Goal: Task Accomplishment & Management: Manage account settings

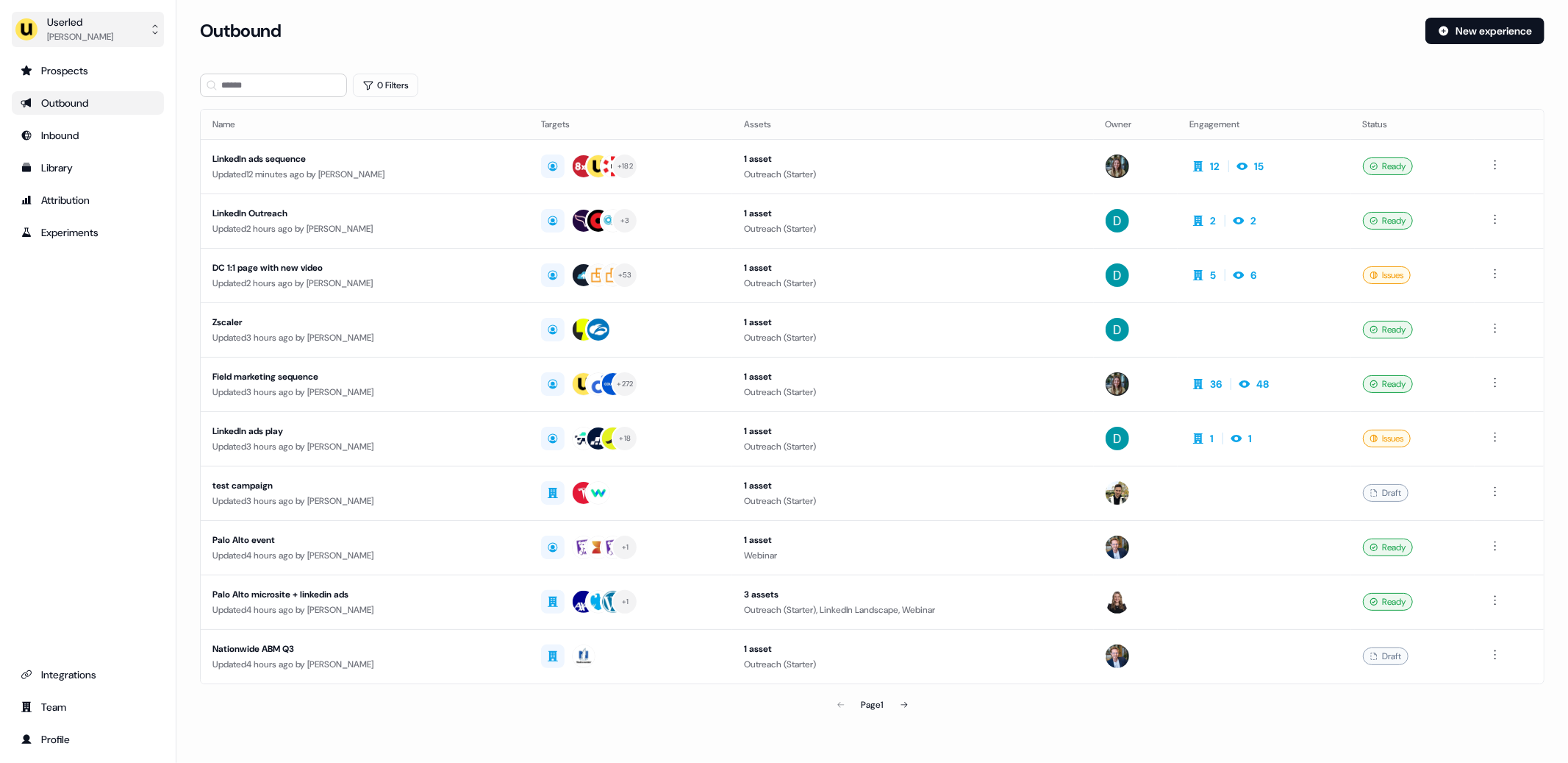
drag, startPoint x: 61, startPoint y: 12, endPoint x: 66, endPoint y: 28, distance: 16.8
click at [61, 12] on button "Userled Oliver Grogan" at bounding box center [88, 30] width 152 height 35
drag, startPoint x: 67, startPoint y: 30, endPoint x: 67, endPoint y: 38, distance: 8.0
click at [67, 30] on div "[PERSON_NAME]" at bounding box center [80, 37] width 66 height 14
drag, startPoint x: 85, startPoint y: 29, endPoint x: 78, endPoint y: 46, distance: 18.4
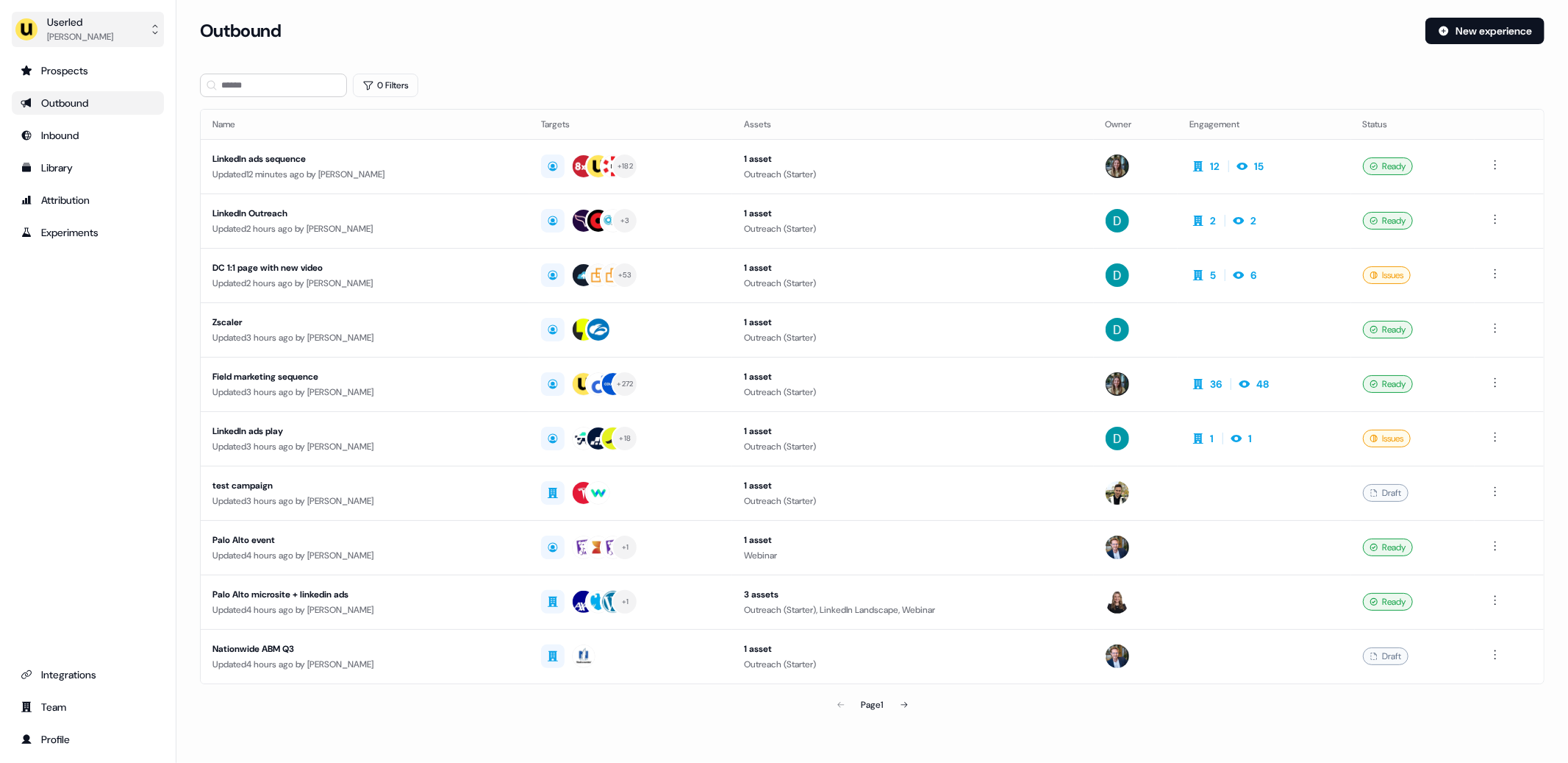
click at [85, 30] on div "Oliver Grogan" at bounding box center [80, 37] width 66 height 14
click at [74, 146] on div "Logout" at bounding box center [87, 148] width 140 height 26
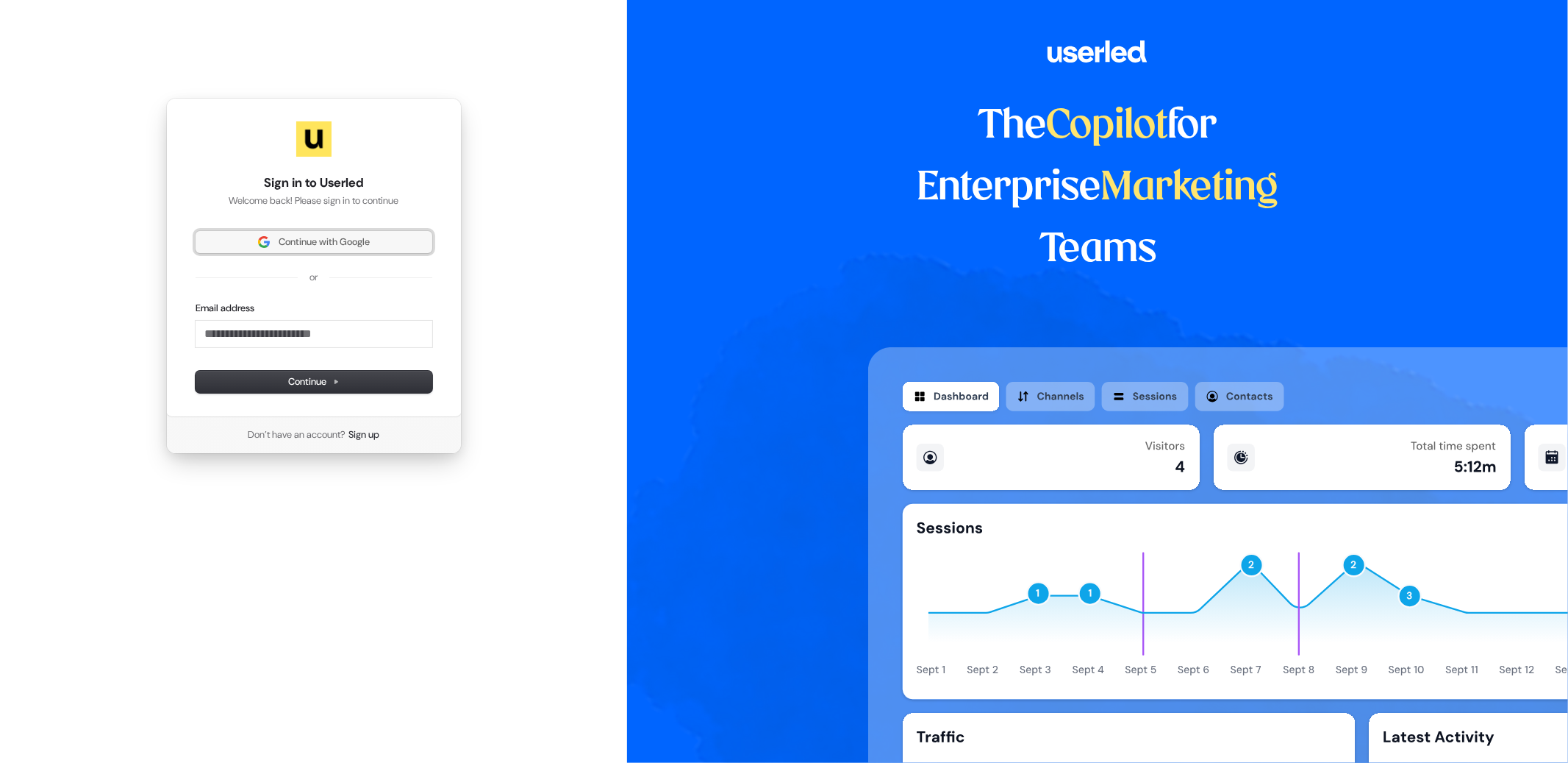
drag, startPoint x: 288, startPoint y: 232, endPoint x: 276, endPoint y: 234, distance: 12.2
click at [288, 233] on button "Continue with Google" at bounding box center [314, 242] width 237 height 22
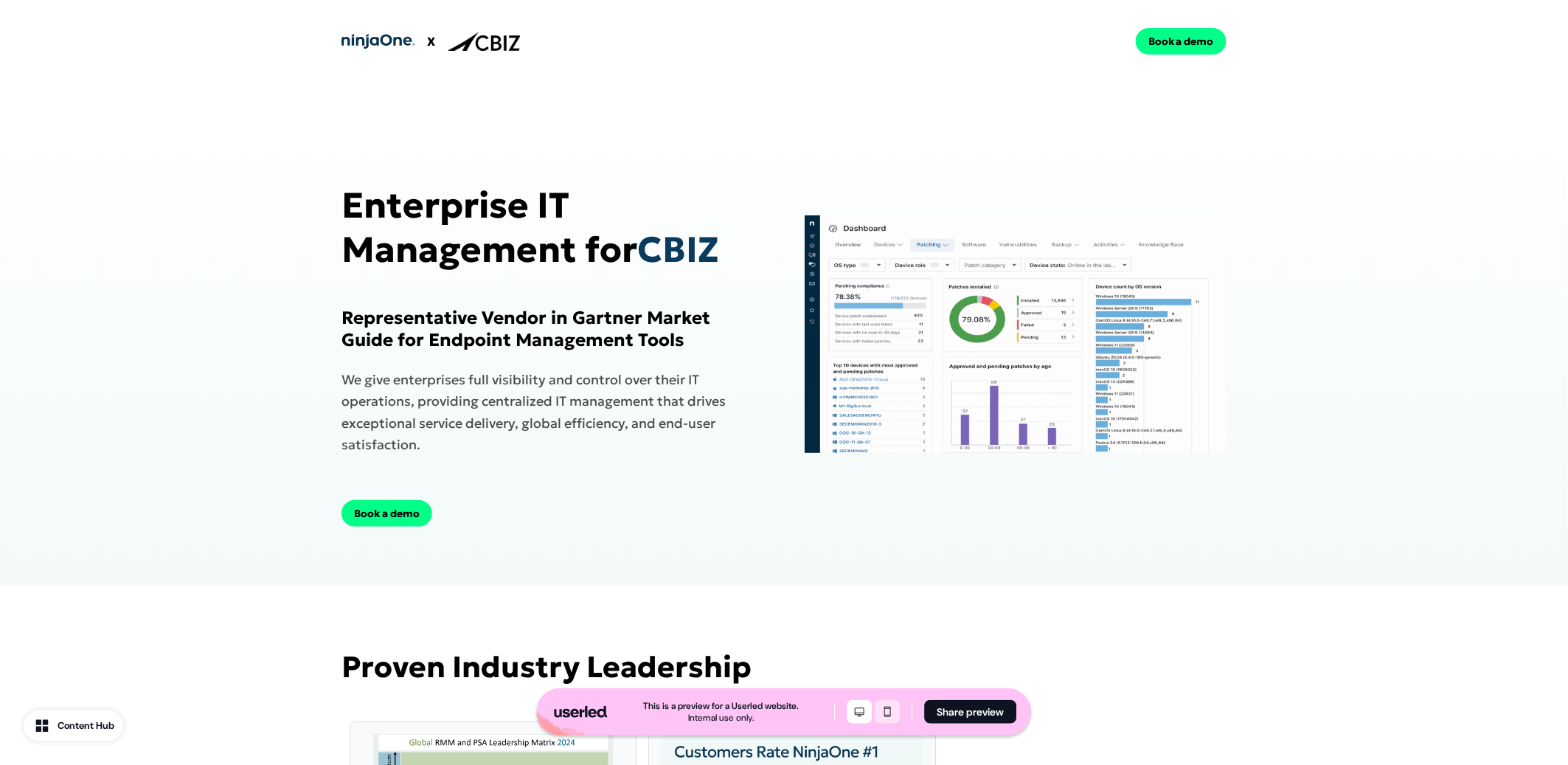
click at [895, 712] on icon "Mobile mode" at bounding box center [888, 711] width 18 height 12
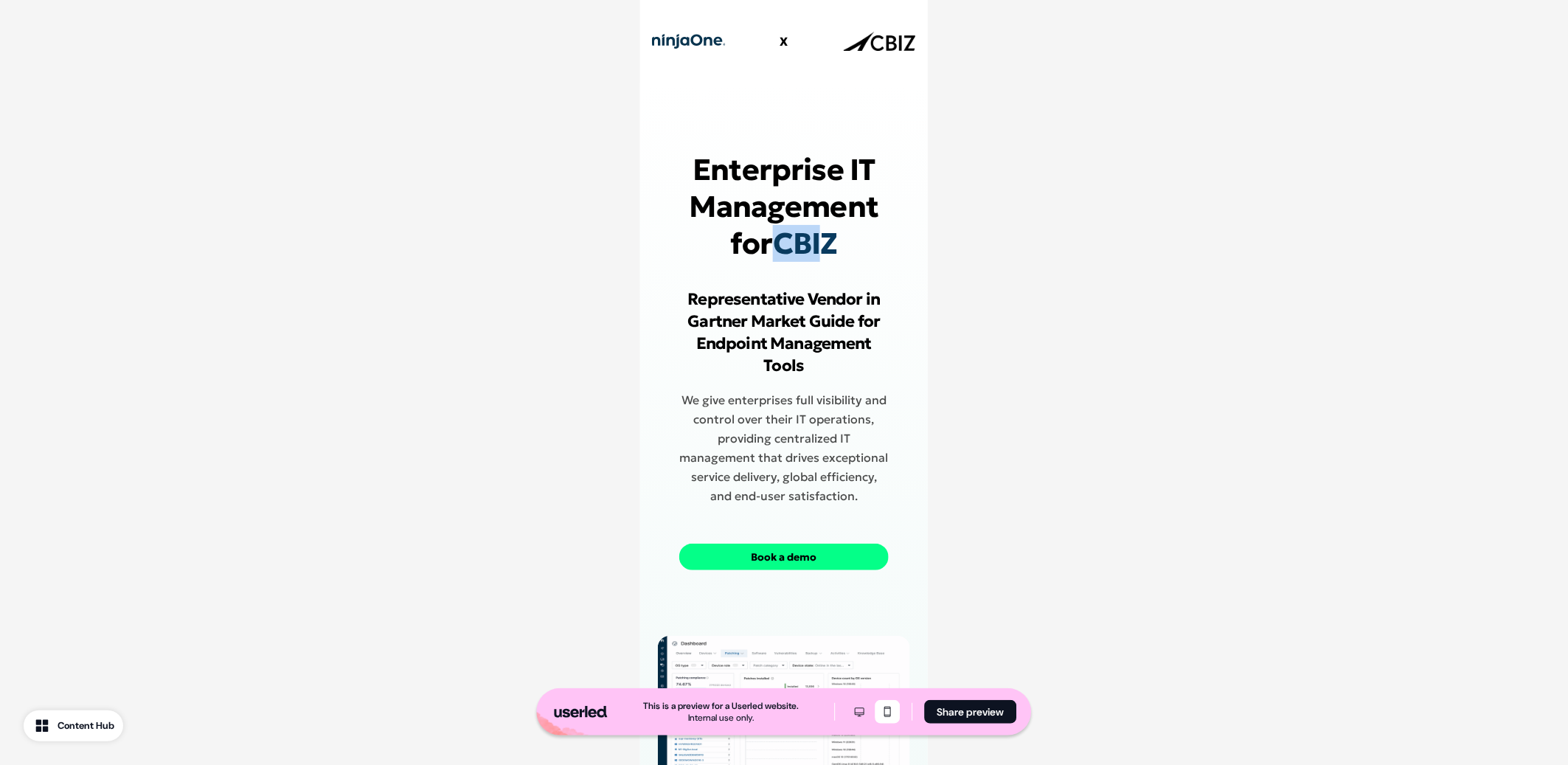
drag, startPoint x: 782, startPoint y: 249, endPoint x: 833, endPoint y: 246, distance: 51.1
click at [831, 246] on span "CBIZ" at bounding box center [805, 243] width 65 height 37
drag, startPoint x: 832, startPoint y: 245, endPoint x: 780, endPoint y: 238, distance: 52.5
click at [781, 239] on h1 "Enterprise IT Management for CBIZ" at bounding box center [784, 207] width 209 height 111
copy span "CBIZ"
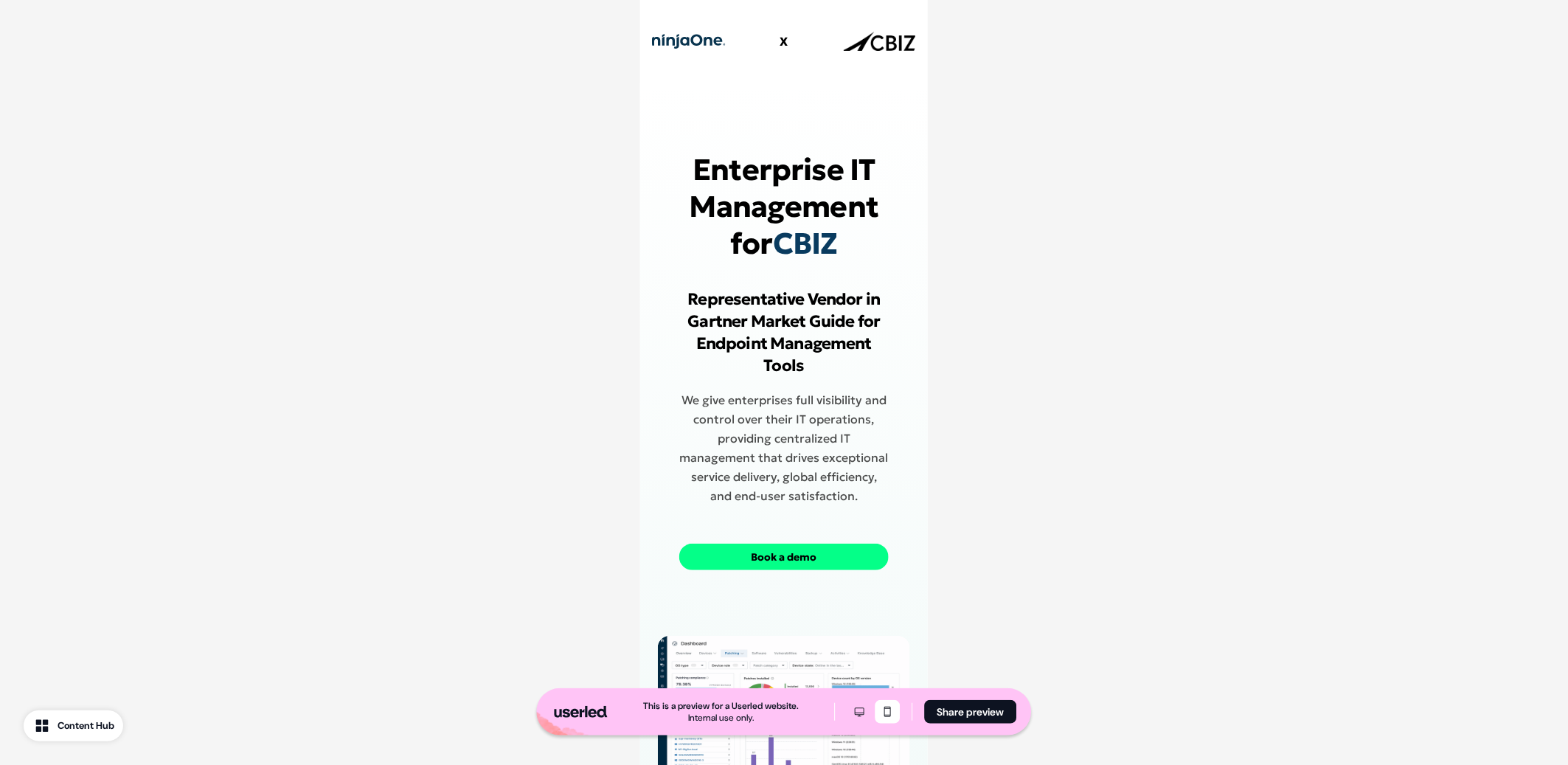
drag, startPoint x: 975, startPoint y: 369, endPoint x: 1031, endPoint y: 80, distance: 294.4
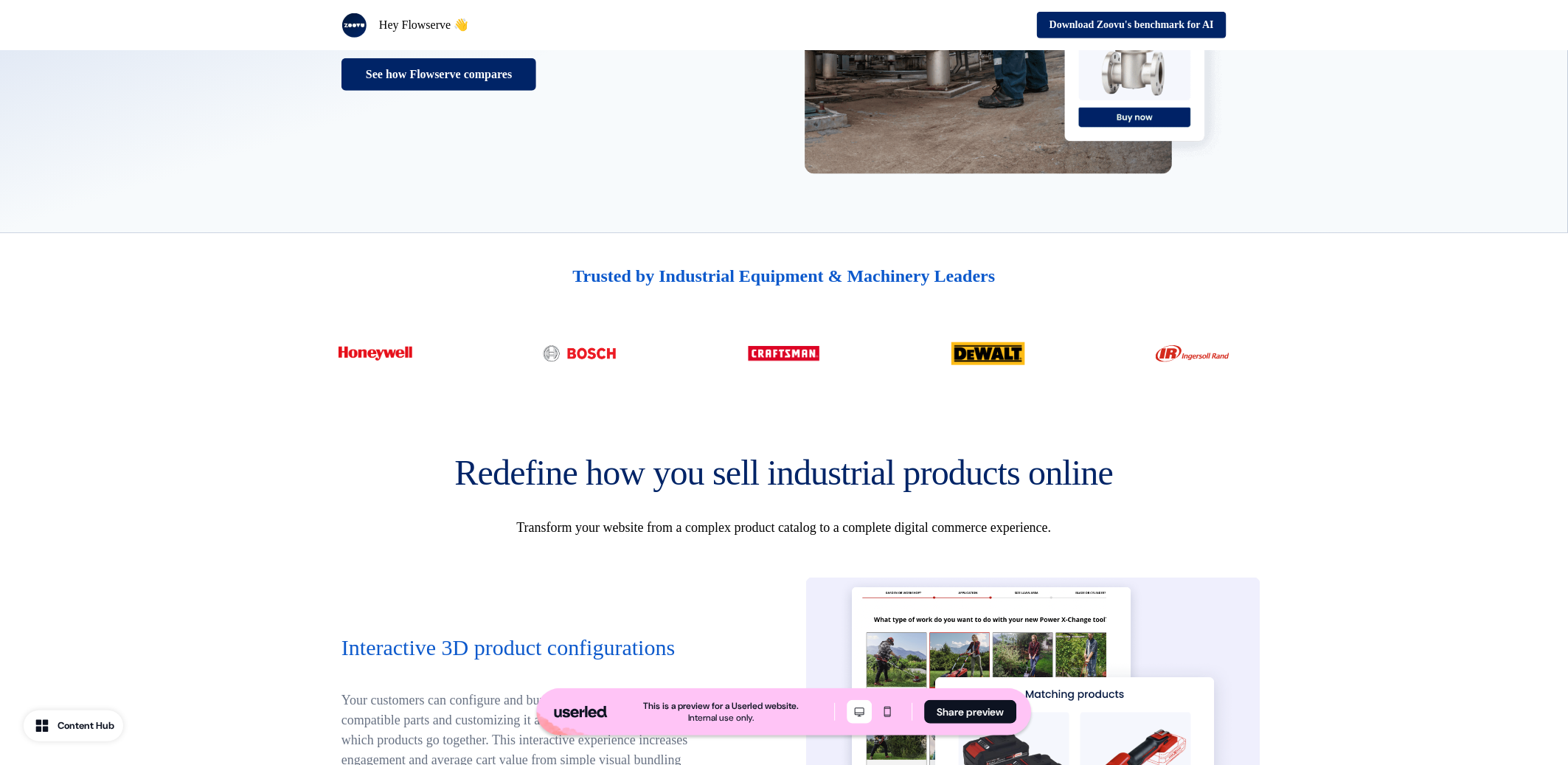
scroll to position [741, 0]
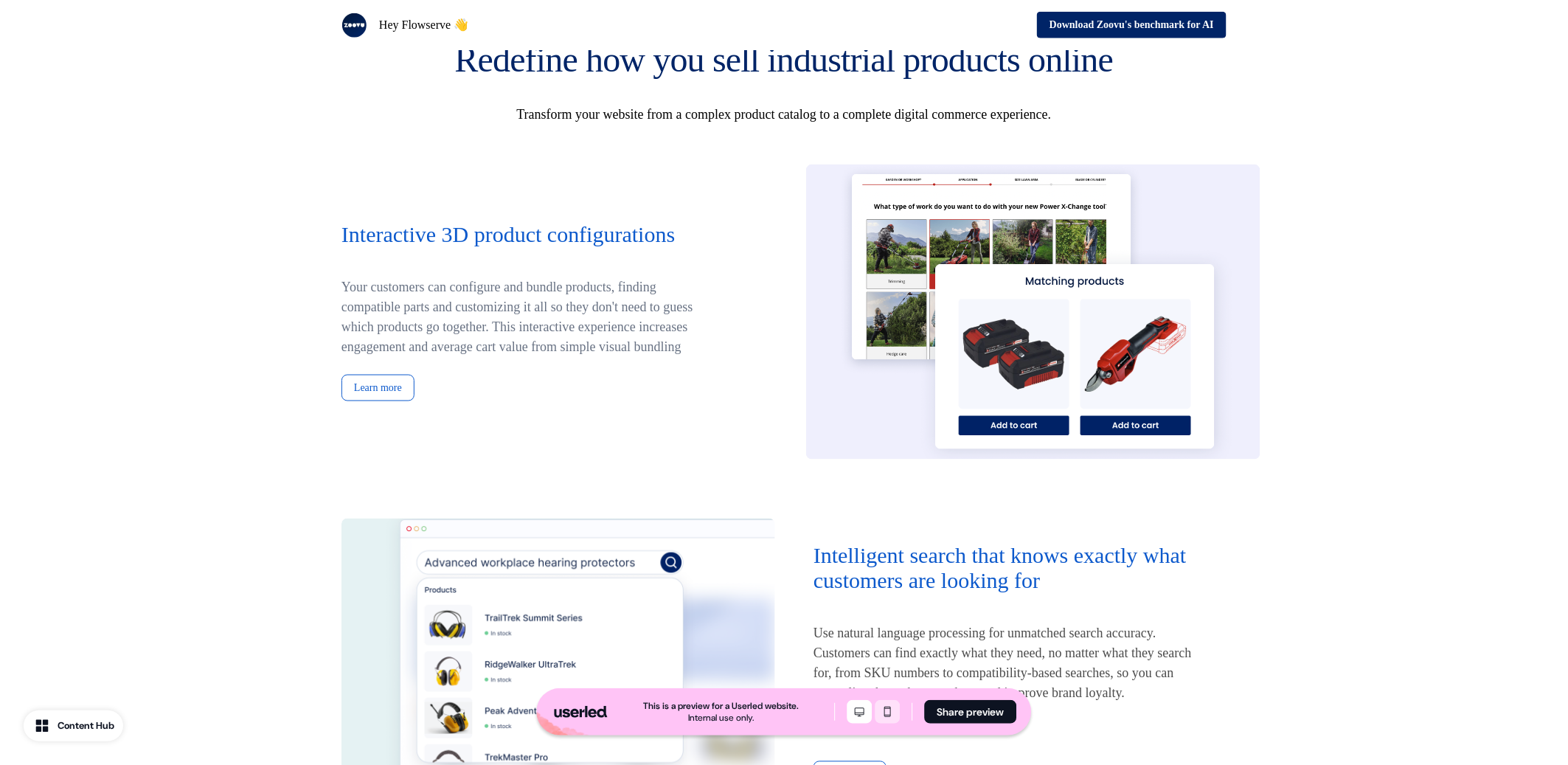
click at [894, 710] on icon "Mobile mode" at bounding box center [888, 711] width 18 height 12
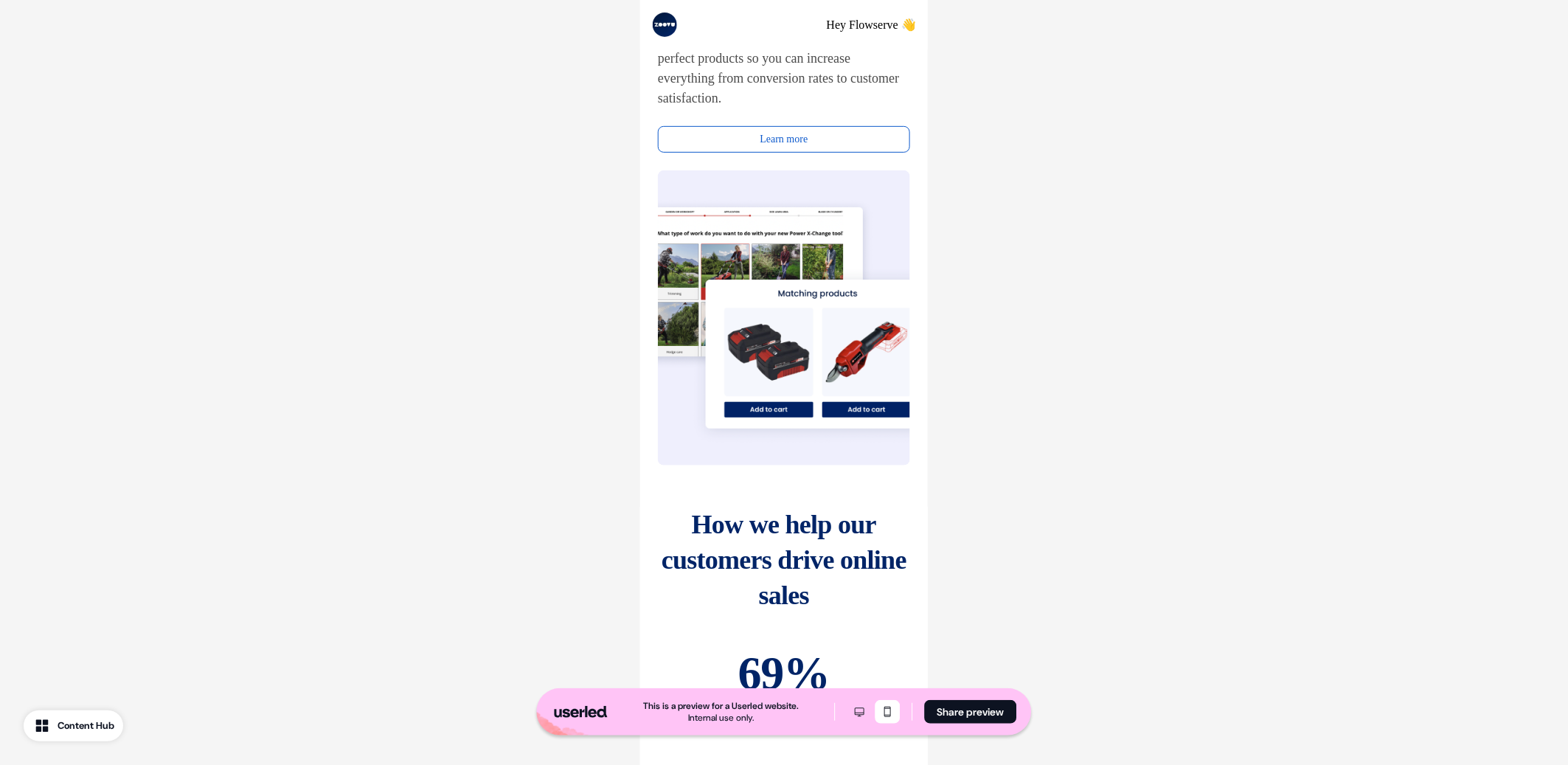
scroll to position [2596, 0]
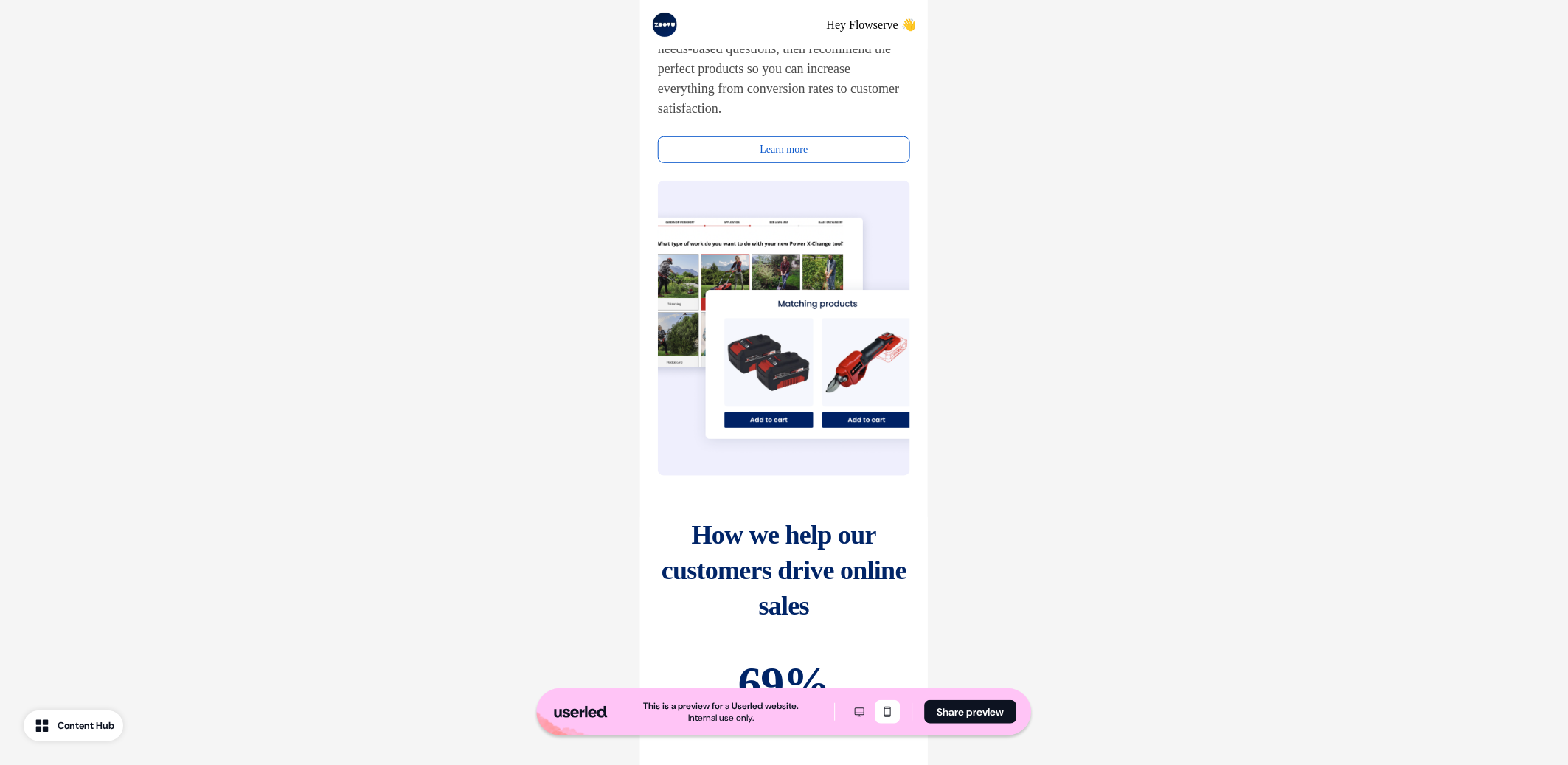
drag, startPoint x: 1020, startPoint y: 53, endPoint x: 930, endPoint y: 21, distance: 95.5
click at [1018, 51] on div "This is a preview for a Userled website. Internal use only. Share preview Hey F…" at bounding box center [784, 374] width 1568 height 5939
